Goal: Information Seeking & Learning: Learn about a topic

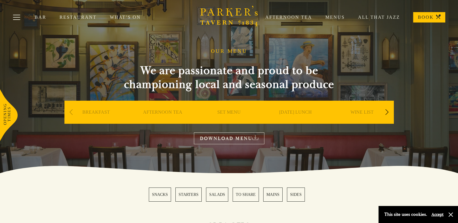
click at [177, 109] on div "AFTERNOON TEA" at bounding box center [163, 121] width 64 height 40
click at [174, 110] on link "AFTERNOON TEA" at bounding box center [162, 120] width 39 height 23
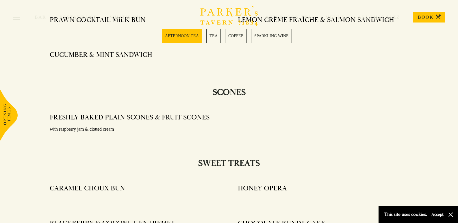
scroll to position [433, 0]
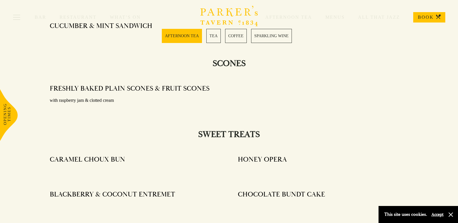
click at [120, 92] on h4 "FRESHLY BAKED PLAIN SCONES & FRUIT SCONES" at bounding box center [130, 88] width 160 height 9
click at [95, 97] on p "with raspberry jam & clotted cream" at bounding box center [135, 100] width 171 height 8
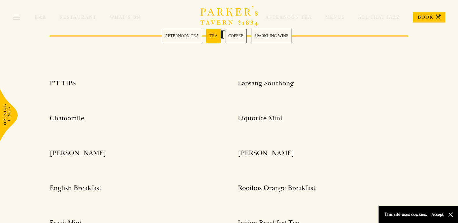
scroll to position [635, 0]
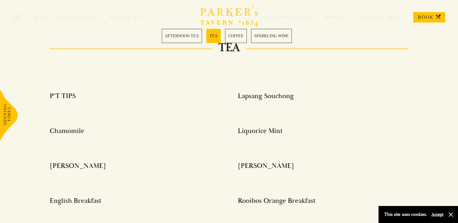
click at [183, 37] on link "AFTERNOON TEA" at bounding box center [182, 36] width 40 height 14
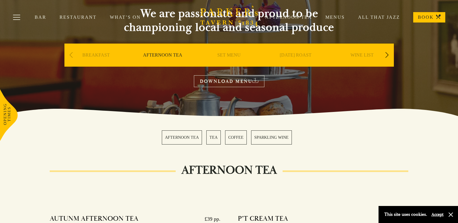
scroll to position [25, 0]
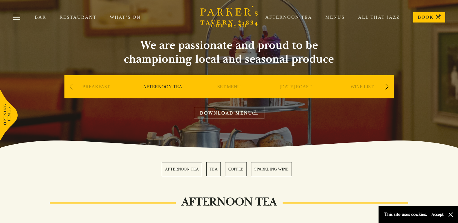
click at [215, 84] on div "SET MENU" at bounding box center [229, 95] width 64 height 40
click at [229, 86] on link "SET MENU" at bounding box center [228, 95] width 23 height 23
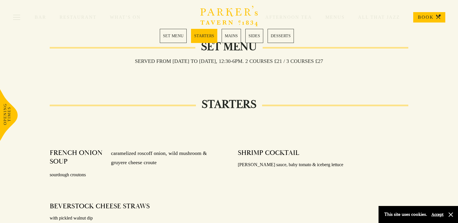
scroll to position [231, 0]
